Goal: Navigation & Orientation: Go to known website

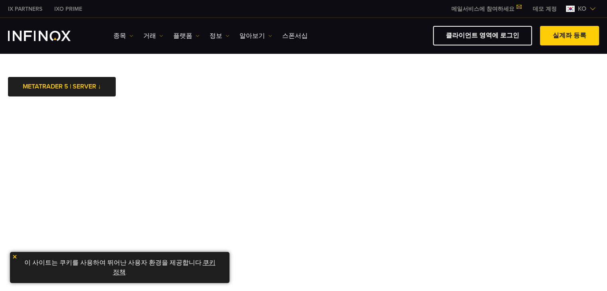
click at [43, 34] on img "INFINOX Logo" at bounding box center [39, 36] width 63 height 10
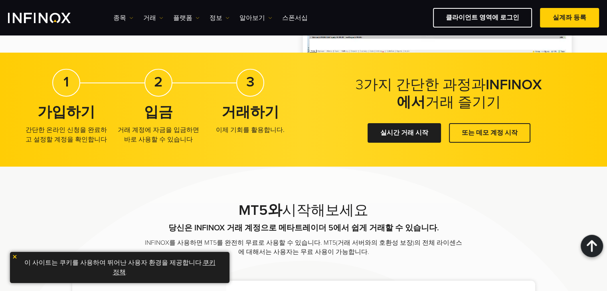
scroll to position [1397, 0]
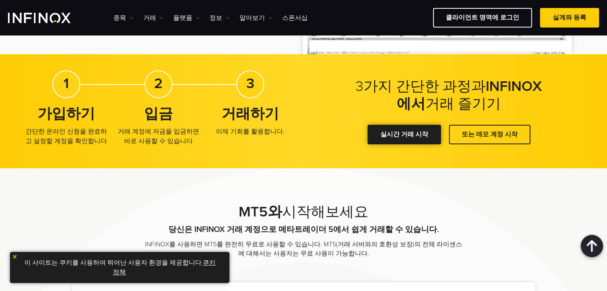
click at [404, 135] on div at bounding box center [404, 135] width 0 height 0
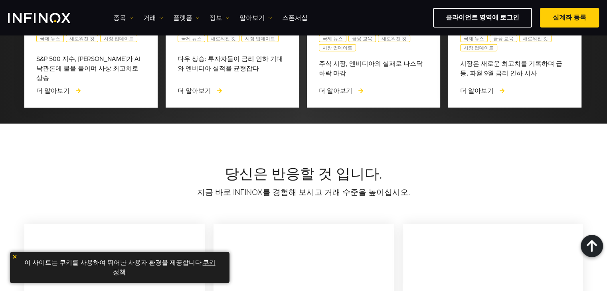
scroll to position [1885, 0]
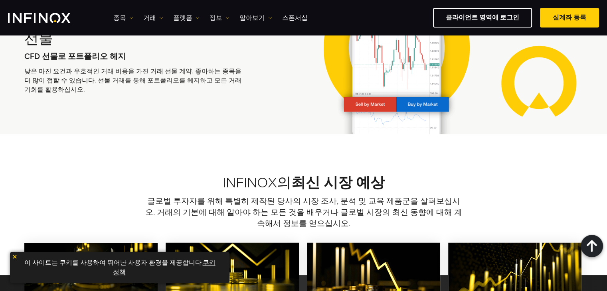
scroll to position [1656, 0]
